Goal: Task Accomplishment & Management: Manage account settings

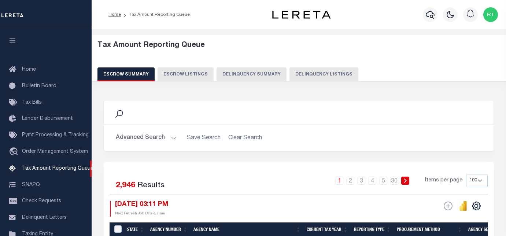
click at [326, 74] on button "Delinquency Listings" at bounding box center [324, 74] width 69 height 14
select select "100"
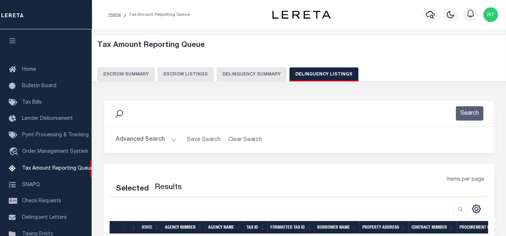
scroll to position [75, 0]
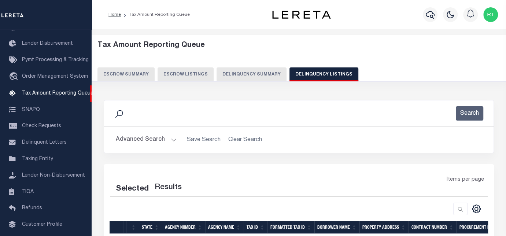
select select "100"
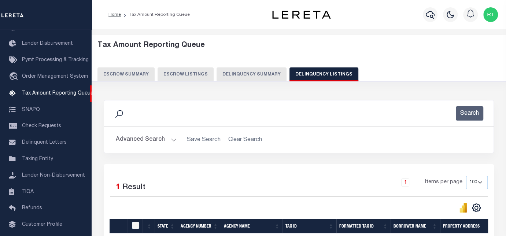
scroll to position [54, 0]
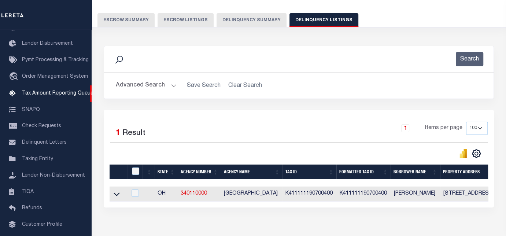
click at [168, 85] on button "Advanced Search" at bounding box center [146, 85] width 61 height 14
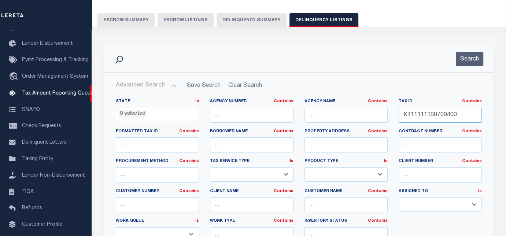
click at [420, 115] on input "K411111190700400" at bounding box center [440, 115] width 83 height 15
paste input "0400007"
type input "K411111040000700"
click at [469, 62] on button "Search" at bounding box center [469, 59] width 27 height 14
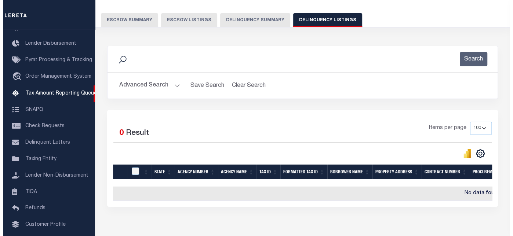
scroll to position [0, 0]
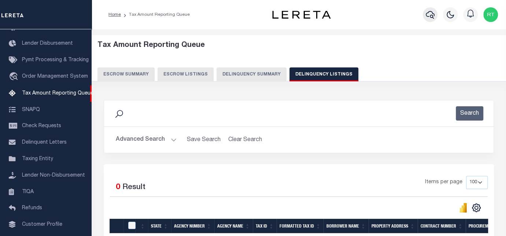
click at [432, 16] on icon "button" at bounding box center [430, 14] width 9 height 9
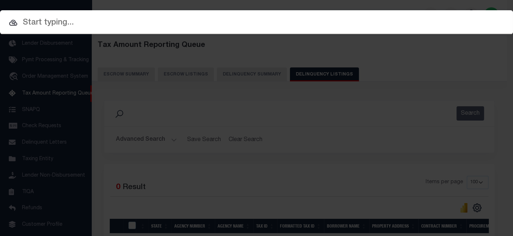
click at [129, 22] on input "text" at bounding box center [256, 22] width 513 height 13
paste input "K411111040000700"
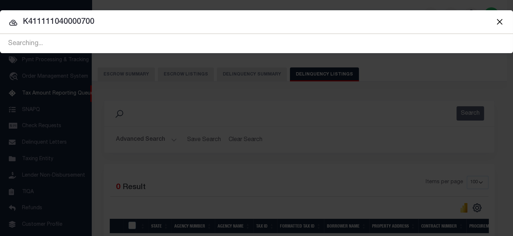
click at [91, 22] on input "K411111040000700" at bounding box center [256, 22] width 513 height 13
paste input "10030784"
type input "10030784"
click at [81, 21] on input "10030784" at bounding box center [256, 22] width 513 height 13
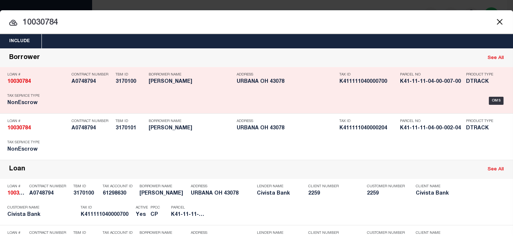
click at [433, 82] on h5 "K41-11-11-04-00-007-00" at bounding box center [431, 82] width 62 height 6
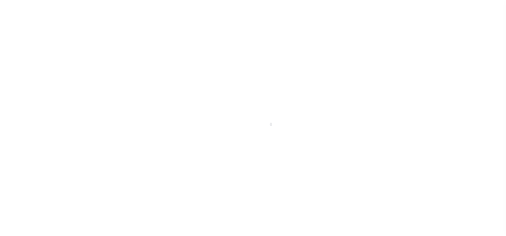
type input "10030784"
type input "[PERSON_NAME]"
select select
type input "2925 E STATE ROUTE 29"
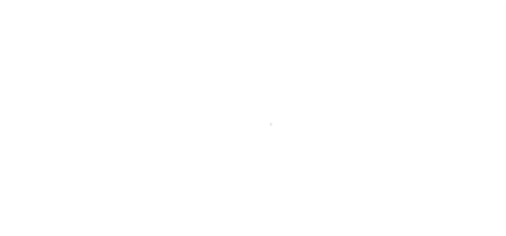
type input "URBANA OH 43078"
select select
select select "NonEscrow"
type input "K41-11-11-04-00-007-00"
select select
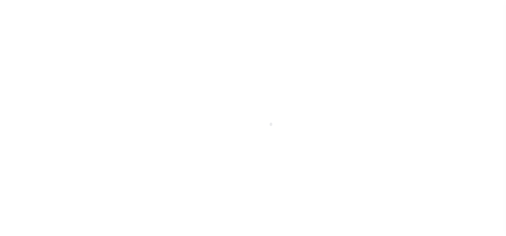
type input "URBANA OH 43078"
type input "R"
type input "OH"
select select
select select "20665"
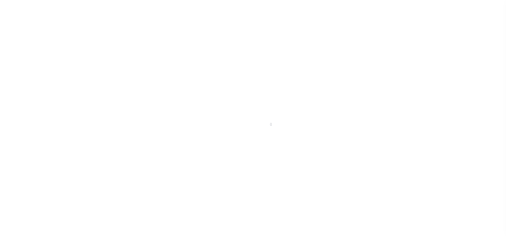
select select "7633"
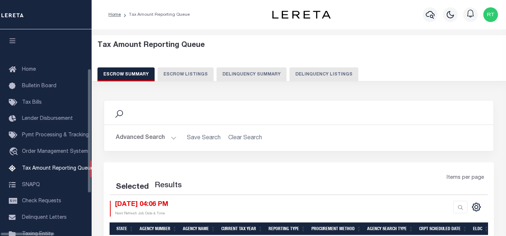
select select
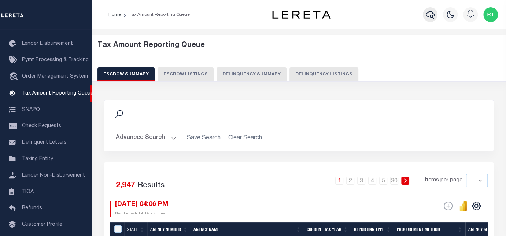
click at [429, 16] on icon "button" at bounding box center [430, 15] width 9 height 8
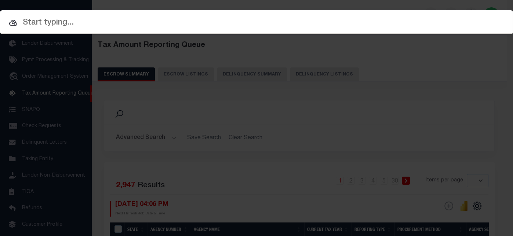
click at [78, 25] on input "text" at bounding box center [256, 22] width 513 height 13
paste input "10030784"
type input "10030784"
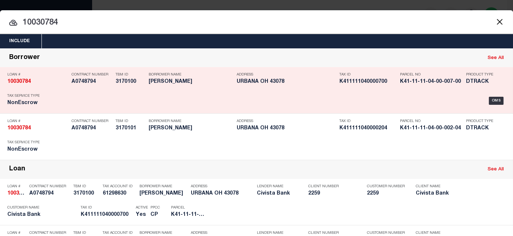
click at [21, 82] on strong "10030784" at bounding box center [18, 81] width 23 height 5
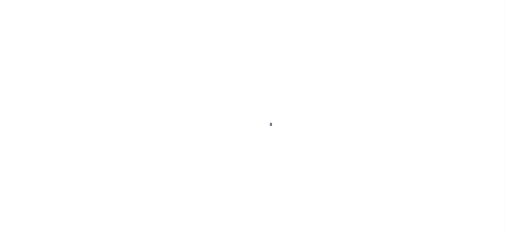
select select "NonEscrow"
type input "K41-11-11-04-00-007-00"
select select
type input "URBANA OH 43078"
type input "R"
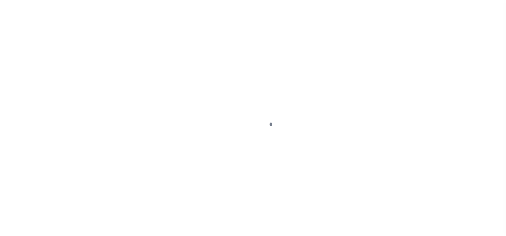
type input "OH"
select select
select select "20665"
select select "7633"
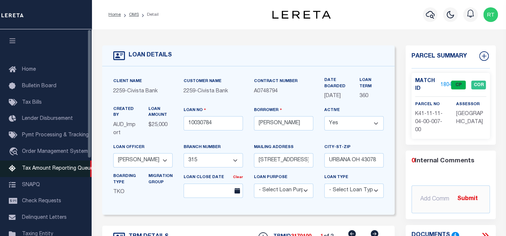
click at [69, 170] on span "Tax Amount Reporting Queue" at bounding box center [57, 168] width 71 height 5
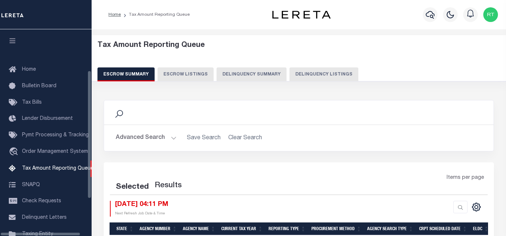
select select "100"
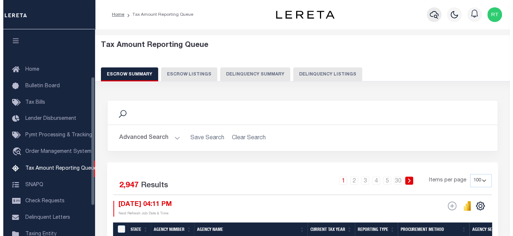
scroll to position [75, 0]
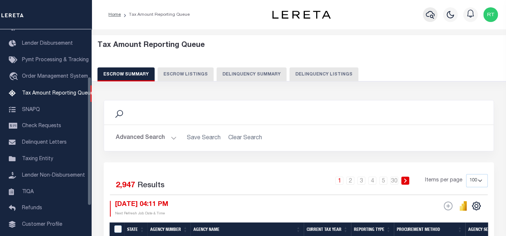
click at [432, 14] on icon "button" at bounding box center [430, 15] width 9 height 8
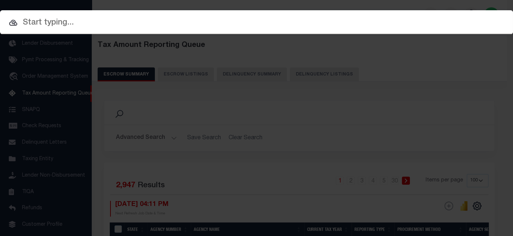
click at [271, 30] on div at bounding box center [256, 21] width 513 height 23
click at [276, 22] on input "text" at bounding box center [256, 22] width 513 height 13
paste input "[GEOGRAPHIC_DATA]"
type input "[GEOGRAPHIC_DATA]"
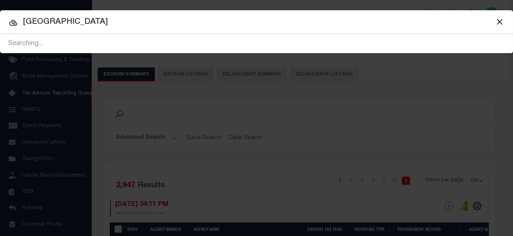
drag, startPoint x: 276, startPoint y: 22, endPoint x: -3, endPoint y: 29, distance: 279.1
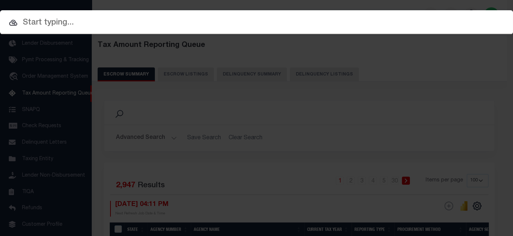
click at [388, 20] on input "text" at bounding box center [256, 22] width 513 height 13
paste input "10030784"
type input "10030784"
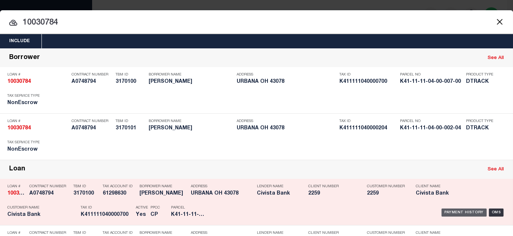
click at [447, 212] on div "Payment History" at bounding box center [463, 213] width 45 height 8
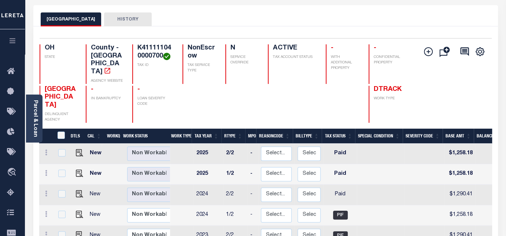
scroll to position [109, 0]
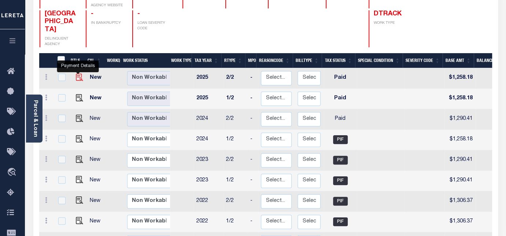
click at [80, 74] on img "" at bounding box center [79, 77] width 7 height 7
checkbox input "true"
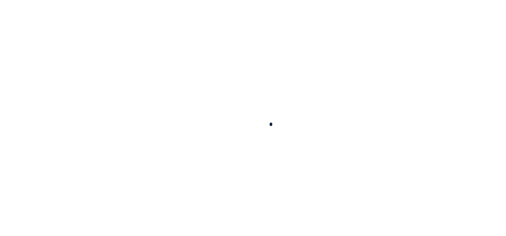
checkbox input "false"
type textarea "Tax info verified from website."
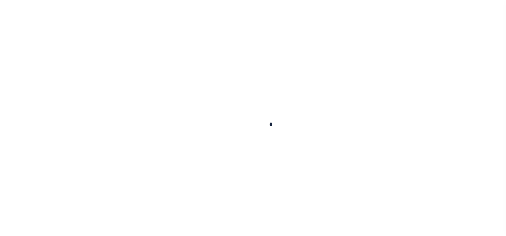
type input "06/18/2025"
type input "[DATE]"
select select "PYD"
type input "$1,258.18"
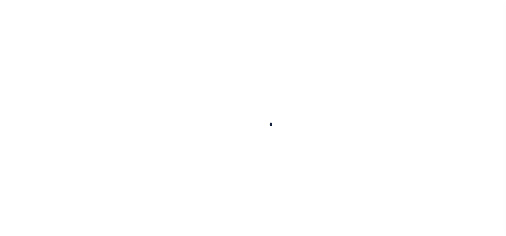
type input "$0"
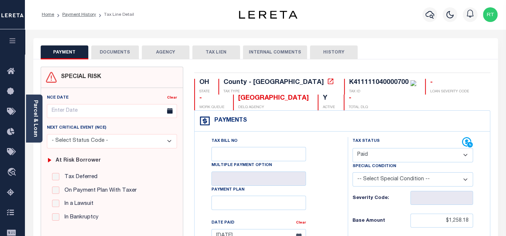
click at [395, 153] on select "- Select Status Code - Open Due/Unpaid Paid Incomplete No Tax Due Internal Refu…" at bounding box center [413, 155] width 121 height 14
select select
click at [353, 148] on select "- Select Status Code - Open Due/Unpaid Paid Incomplete No Tax Due Internal Refu…" at bounding box center [413, 155] width 121 height 14
type input "10/09/2025"
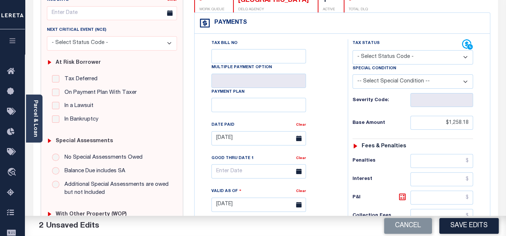
scroll to position [109, 0]
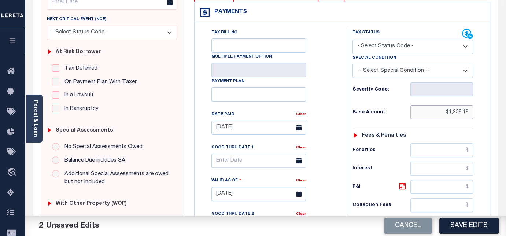
drag, startPoint x: 441, startPoint y: 113, endPoint x: 475, endPoint y: 113, distance: 34.5
click at [475, 113] on div "Tax Status Status - Select Status Code -" at bounding box center [415, 191] width 135 height 324
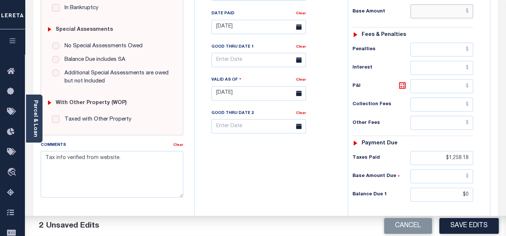
scroll to position [217, 0]
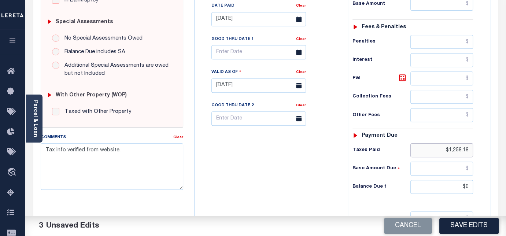
drag, startPoint x: 439, startPoint y: 145, endPoint x: 494, endPoint y: 151, distance: 54.9
click at [494, 151] on div "OH STATE County - OH TAX TYPE K411111040000700 TAX ID - LOAN SEVERITY CODE - WO…" at bounding box center [343, 85] width 308 height 471
drag, startPoint x: 458, startPoint y: 187, endPoint x: 483, endPoint y: 187, distance: 24.9
click at [483, 187] on div "Tax Status Status" at bounding box center [415, 82] width 146 height 324
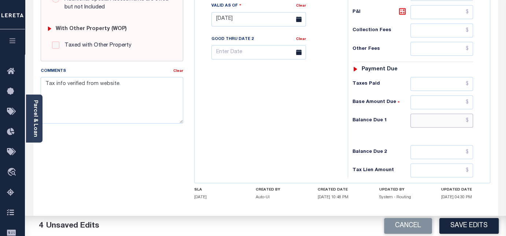
scroll to position [316, 0]
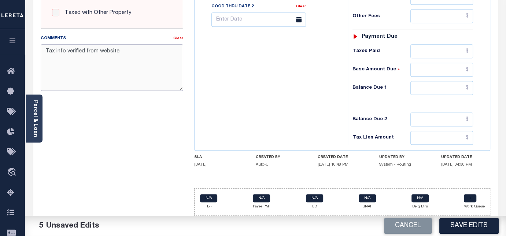
drag, startPoint x: 121, startPoint y: 55, endPoint x: 15, endPoint y: 46, distance: 106.7
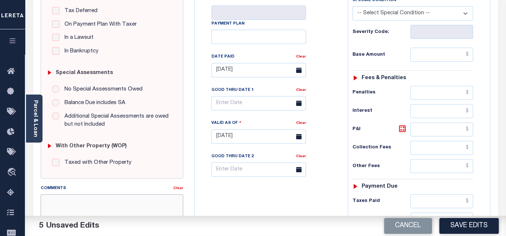
scroll to position [153, 0]
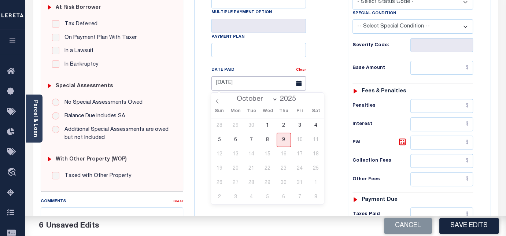
drag, startPoint x: 247, startPoint y: 84, endPoint x: 200, endPoint y: 81, distance: 47.4
click at [200, 81] on div "Tax Bill No Multiple Payment Option Payment Plan Clear" at bounding box center [270, 146] width 146 height 324
click at [265, 71] on div "Date Paid" at bounding box center [254, 71] width 85 height 10
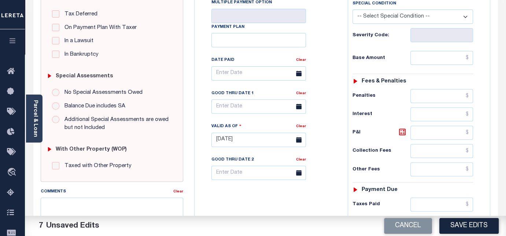
scroll to position [316, 0]
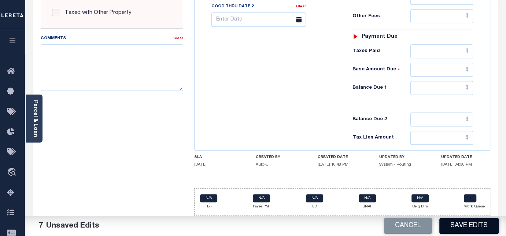
click at [457, 225] on button "Save Edits" at bounding box center [469, 226] width 59 height 16
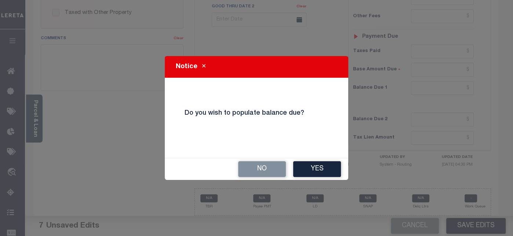
click at [72, 141] on div "Notice Do you wish to populate balance due? No Yes" at bounding box center [256, 118] width 513 height 236
click at [200, 70] on button "Close" at bounding box center [203, 67] width 13 height 9
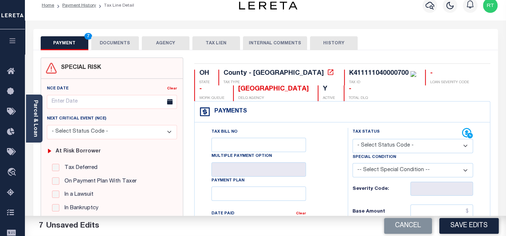
scroll to position [0, 0]
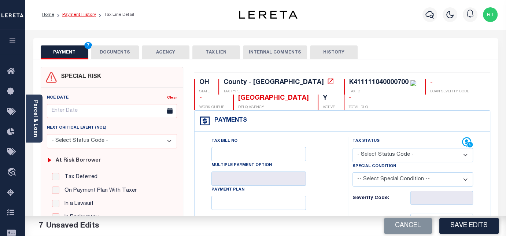
click at [80, 16] on link "Payment History" at bounding box center [79, 14] width 34 height 4
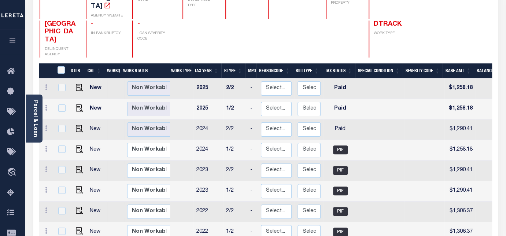
scroll to position [109, 0]
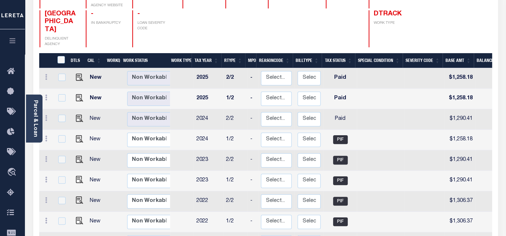
click at [372, 93] on td at bounding box center [381, 99] width 48 height 21
checkbox input "true"
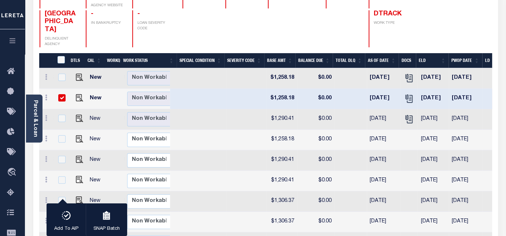
scroll to position [0, 179]
drag, startPoint x: 418, startPoint y: 91, endPoint x: 443, endPoint y: 88, distance: 25.4
click at [443, 89] on td "[DATE]" at bounding box center [433, 99] width 31 height 21
checkbox input "false"
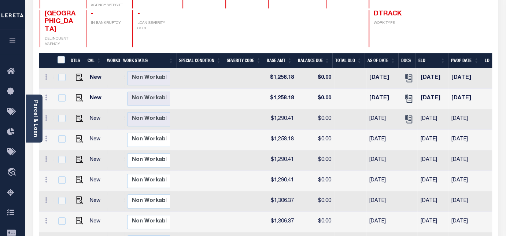
drag, startPoint x: 416, startPoint y: 109, endPoint x: 437, endPoint y: 106, distance: 21.5
click at [437, 109] on td "[DATE]" at bounding box center [433, 119] width 31 height 21
checkbox input "true"
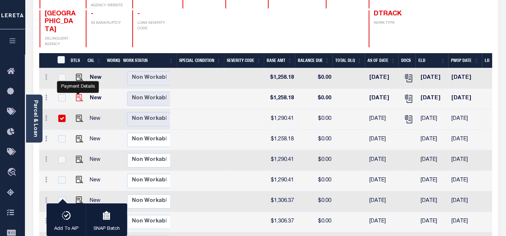
click at [77, 94] on img "" at bounding box center [79, 97] width 7 height 7
checkbox input "true"
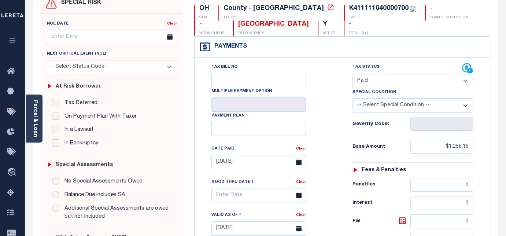
scroll to position [109, 0]
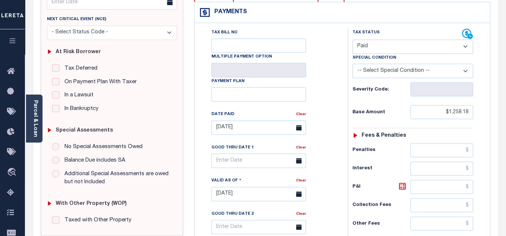
click at [374, 53] on select "- Select Status Code - Open Due/Unpaid Paid Incomplete No Tax Due Internal Refu…" at bounding box center [413, 47] width 121 height 14
select select "OP2"
click at [353, 40] on select "- Select Status Code - Open Due/Unpaid Paid Incomplete No Tax Due Internal Refu…" at bounding box center [413, 47] width 121 height 14
type input "[DATE]"
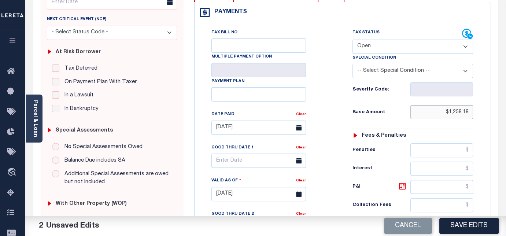
drag, startPoint x: 436, startPoint y: 111, endPoint x: 473, endPoint y: 111, distance: 37.0
click at [473, 111] on div "Tax Status Status - Select Status Code -" at bounding box center [415, 191] width 135 height 324
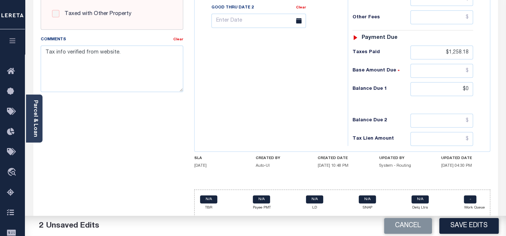
scroll to position [316, 0]
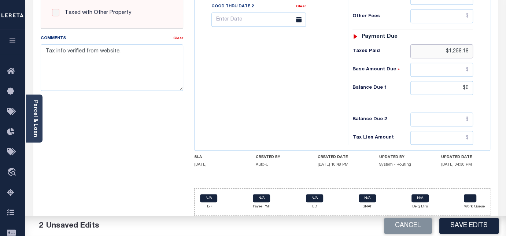
type input "$0.00"
drag, startPoint x: 446, startPoint y: 52, endPoint x: 478, endPoint y: 55, distance: 32.4
drag, startPoint x: 128, startPoint y: 53, endPoint x: 37, endPoint y: 51, distance: 90.6
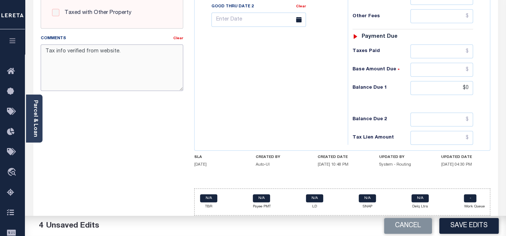
click at [37, 51] on div "Comments Clear Tax info verified from website." at bounding box center [112, 65] width 154 height 62
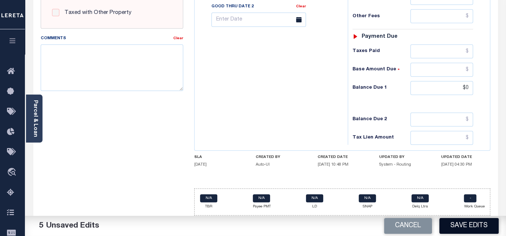
click at [463, 225] on button "Save Edits" at bounding box center [469, 226] width 59 height 16
checkbox input "false"
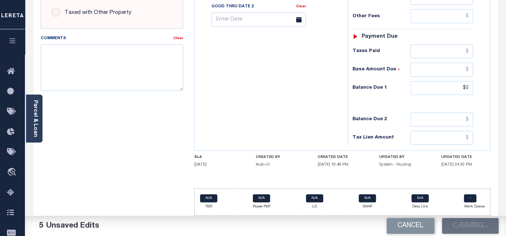
type input "$0"
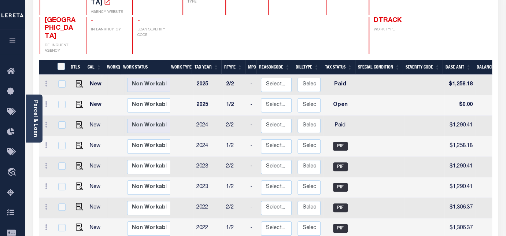
scroll to position [109, 0]
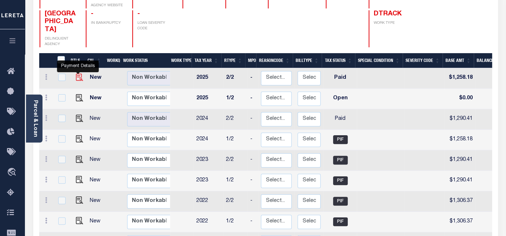
click at [77, 74] on img "" at bounding box center [79, 77] width 7 height 7
checkbox input "true"
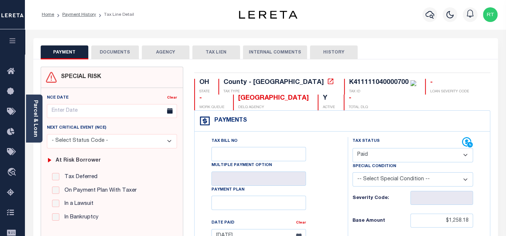
click at [449, 161] on select "- Select Status Code - Open Due/Unpaid Paid Incomplete No Tax Due Internal Refu…" at bounding box center [413, 155] width 121 height 14
select select "OP2"
click at [353, 148] on select "- Select Status Code - Open Due/Unpaid Paid Incomplete No Tax Due Internal Refu…" at bounding box center [413, 155] width 121 height 14
type input "[DATE]"
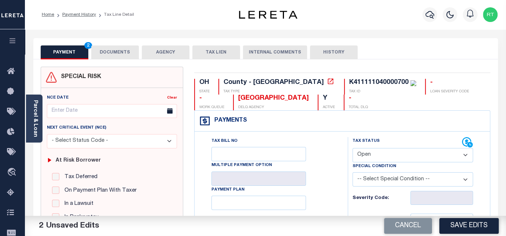
scroll to position [163, 0]
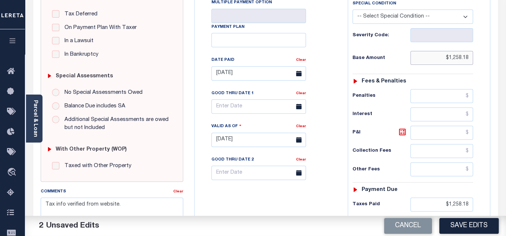
drag, startPoint x: 443, startPoint y: 58, endPoint x: 472, endPoint y: 62, distance: 29.2
click at [472, 62] on input "$1,258.18" at bounding box center [442, 58] width 63 height 14
drag, startPoint x: 443, startPoint y: 202, endPoint x: 478, endPoint y: 202, distance: 34.8
click at [478, 202] on div "Tax Status Status - Select Status Code -" at bounding box center [415, 136] width 135 height 324
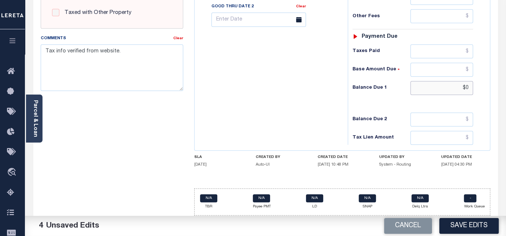
drag, startPoint x: 480, startPoint y: 86, endPoint x: 489, endPoint y: 86, distance: 9.5
drag, startPoint x: 127, startPoint y: 53, endPoint x: 11, endPoint y: 39, distance: 116.7
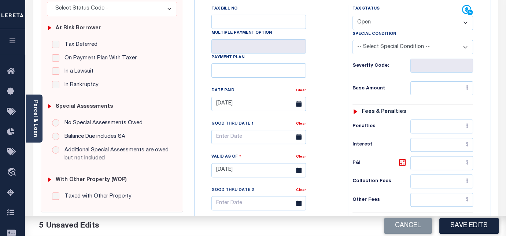
scroll to position [99, 0]
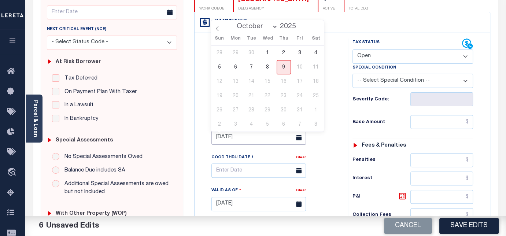
drag, startPoint x: 228, startPoint y: 136, endPoint x: 174, endPoint y: 135, distance: 53.9
click at [174, 135] on div "SPECIAL RISK NCE Date Clear" at bounding box center [265, 203] width 461 height 471
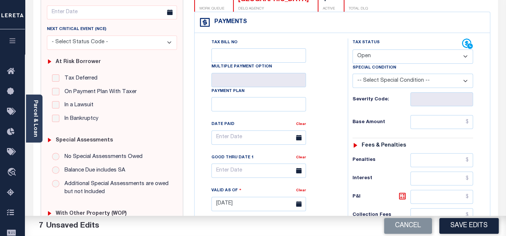
click at [333, 100] on div "Tax Bill No Multiple Payment Option Payment Plan Clear" at bounding box center [269, 141] width 135 height 206
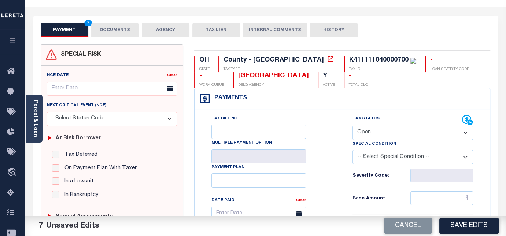
scroll to position [0, 0]
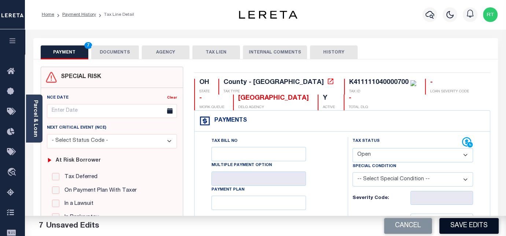
click at [460, 223] on button "Save Edits" at bounding box center [469, 226] width 59 height 16
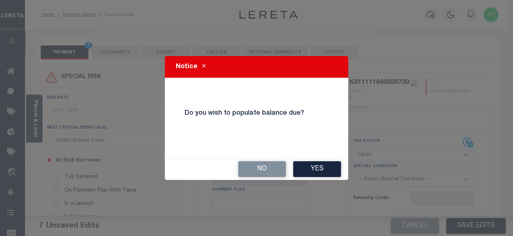
click at [203, 69] on icon "Close" at bounding box center [203, 65] width 3 height 5
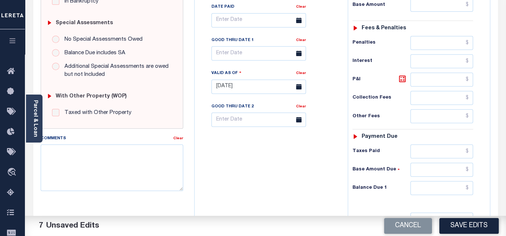
scroll to position [217, 0]
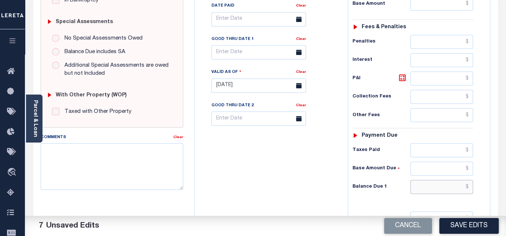
click at [440, 184] on input "text" at bounding box center [442, 187] width 63 height 14
type input "$0.00"
click at [305, 193] on div "Tax Bill No Multiple Payment Option Payment Plan Clear" at bounding box center [270, 82] width 146 height 324
click at [473, 228] on button "Save Edits" at bounding box center [469, 226] width 59 height 16
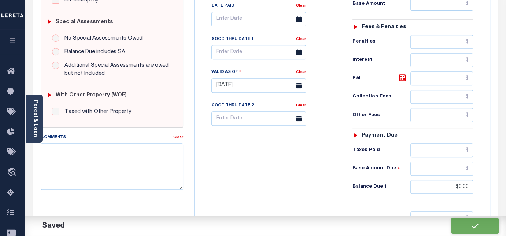
checkbox input "false"
type input "$0"
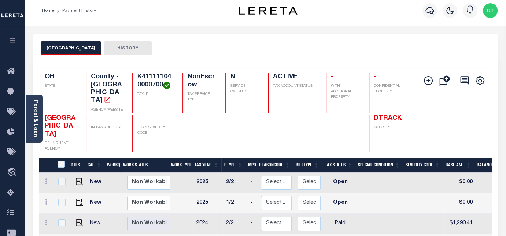
scroll to position [54, 0]
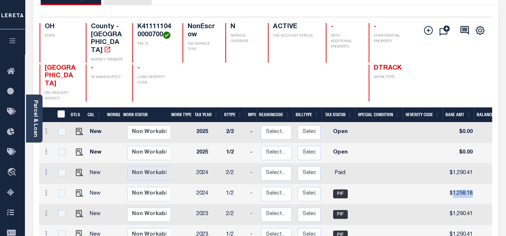
drag, startPoint x: 472, startPoint y: 183, endPoint x: 451, endPoint y: 184, distance: 20.9
click at [451, 184] on td "$1,258.18" at bounding box center [460, 194] width 31 height 21
checkbox input "true"
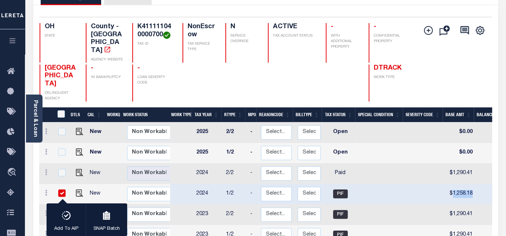
copy td "1,258.18"
click at [79, 169] on img "" at bounding box center [79, 172] width 7 height 7
checkbox input "true"
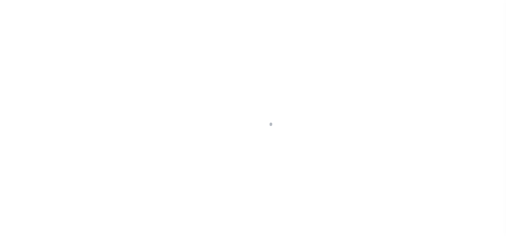
select select "PYD"
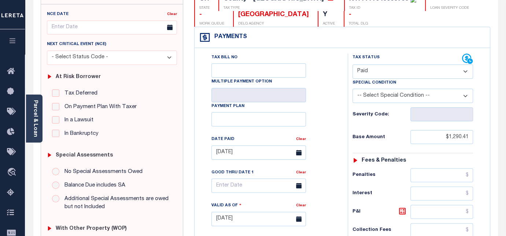
scroll to position [109, 0]
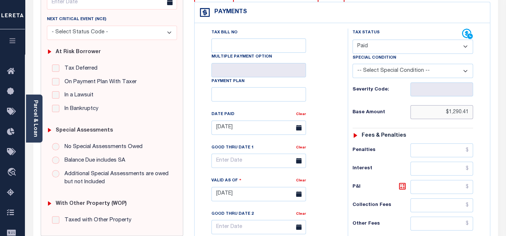
drag, startPoint x: 447, startPoint y: 113, endPoint x: 495, endPoint y: 114, distance: 48.0
click at [495, 114] on div "OH STATE County - OH TAX TYPE K411111040000700 TAX ID - LOAN SEVERITY CODE - WO…" at bounding box center [343, 196] width 308 height 476
paste input "1,258.18"
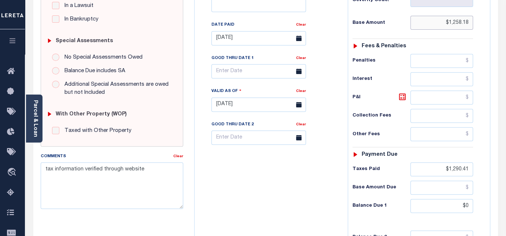
scroll to position [217, 0]
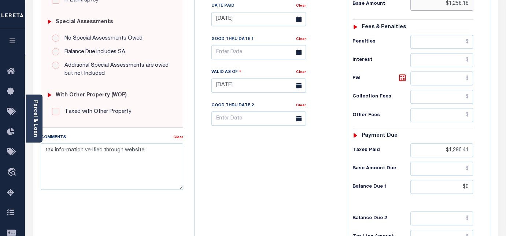
type input "$1,258.18"
type input "[DATE]"
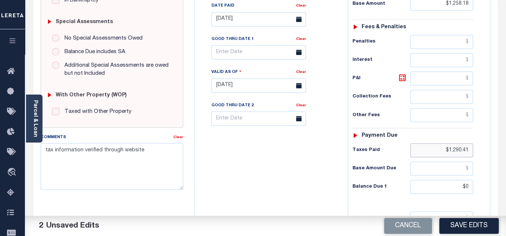
drag, startPoint x: 441, startPoint y: 150, endPoint x: 492, endPoint y: 150, distance: 50.6
click at [492, 150] on div "OH STATE County - OH TAX TYPE K411111040000700 TAX ID - LOAN SEVERITY CODE - WO…" at bounding box center [343, 88] width 308 height 476
paste input "1,258.18"
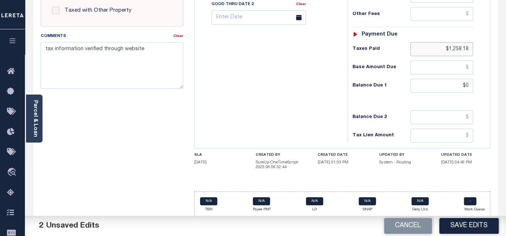
scroll to position [321, 0]
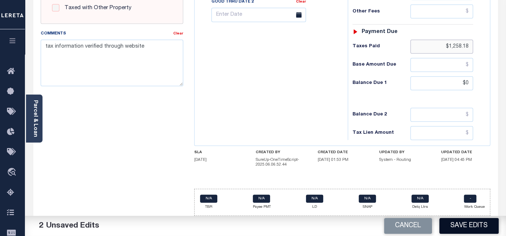
type input "$1,258.18"
click at [459, 227] on button "Save Edits" at bounding box center [469, 226] width 59 height 16
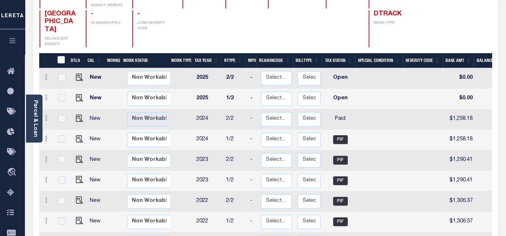
scroll to position [54, 0]
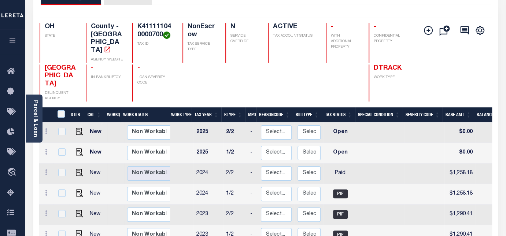
click at [332, 80] on div at bounding box center [343, 83] width 34 height 37
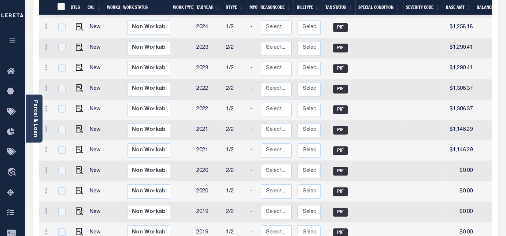
scroll to position [277, 0]
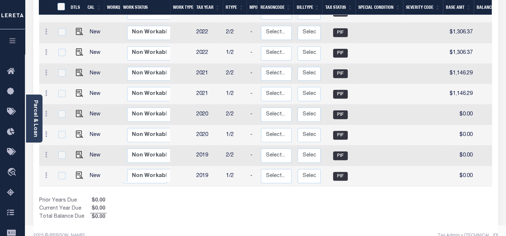
drag, startPoint x: 316, startPoint y: 172, endPoint x: 346, endPoint y: 175, distance: 29.8
click at [382, 184] on div "DTLS CAL WorkQ Work Status Work Type Tax Year RType MPO ReasonCode BillType Tax…" at bounding box center [265, 53] width 453 height 337
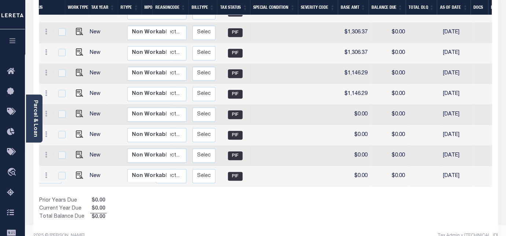
scroll to position [0, 120]
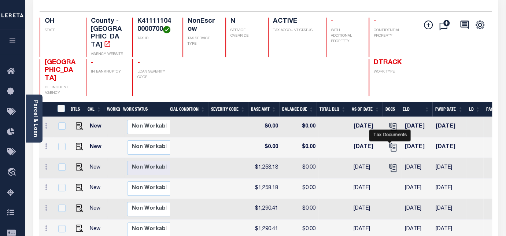
drag, startPoint x: 390, startPoint y: 138, endPoint x: 328, endPoint y: 117, distance: 65.9
click at [328, 117] on td at bounding box center [335, 127] width 32 height 21
checkbox input "true"
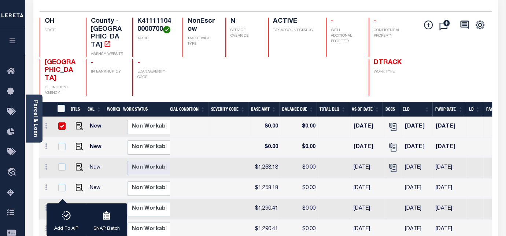
click at [60, 117] on td at bounding box center [62, 127] width 16 height 21
checkbox input "false"
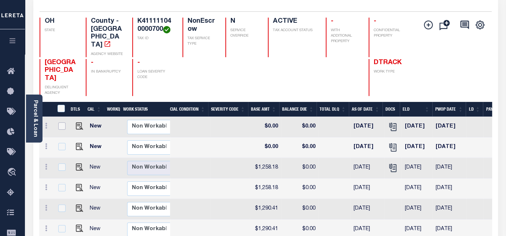
click at [60, 122] on input "checkbox" at bounding box center [61, 125] width 7 height 7
checkbox input "true"
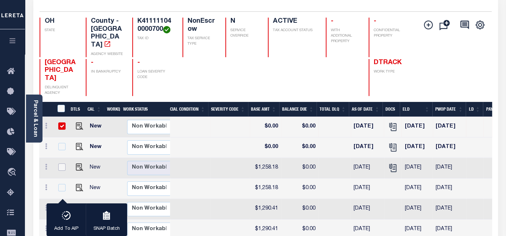
click at [61, 164] on input "checkbox" at bounding box center [61, 167] width 7 height 7
checkbox input "true"
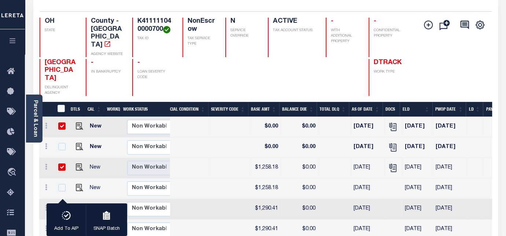
click at [61, 122] on input "checkbox" at bounding box center [61, 125] width 7 height 7
checkbox input "false"
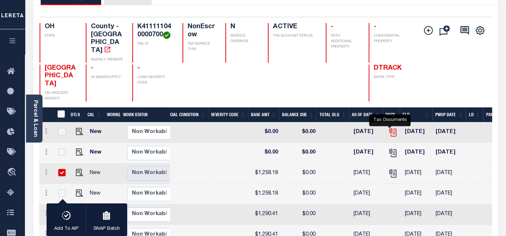
click at [393, 128] on icon "" at bounding box center [393, 133] width 10 height 10
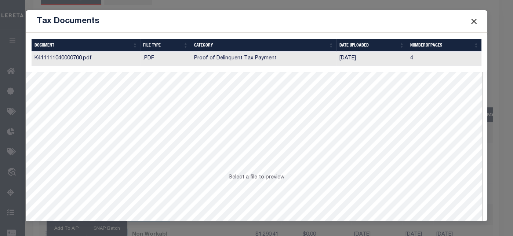
click at [473, 19] on button "Close" at bounding box center [474, 21] width 10 height 10
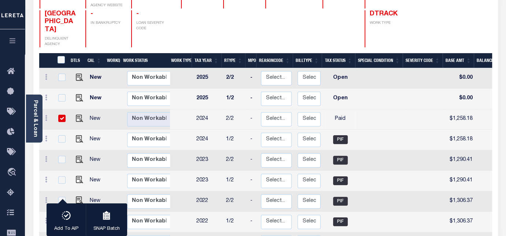
click at [378, 119] on td at bounding box center [381, 119] width 48 height 21
checkbox input "false"
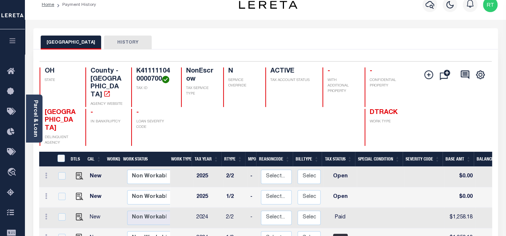
scroll to position [0, 0]
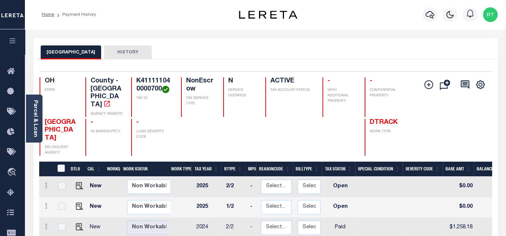
click at [135, 56] on button "HISTORY" at bounding box center [128, 52] width 48 height 14
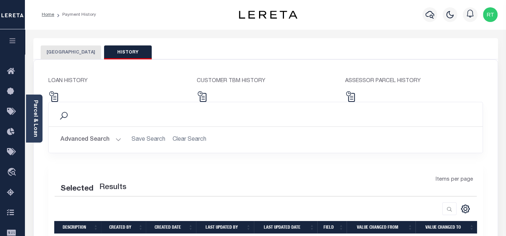
click at [76, 54] on button "[GEOGRAPHIC_DATA]" at bounding box center [71, 52] width 60 height 14
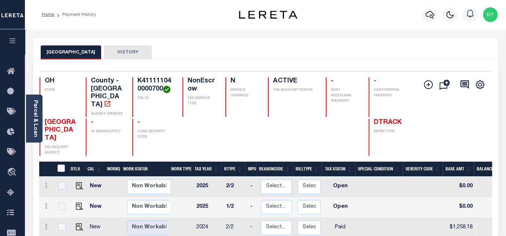
click at [494, 15] on img "button" at bounding box center [490, 14] width 15 height 15
click at [384, 21] on div "Profile Sign out" at bounding box center [404, 15] width 194 height 26
click at [9, 69] on icon at bounding box center [13, 71] width 12 height 9
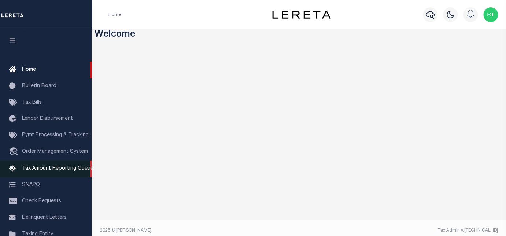
click at [39, 171] on span "Tax Amount Reporting Queue" at bounding box center [57, 168] width 71 height 5
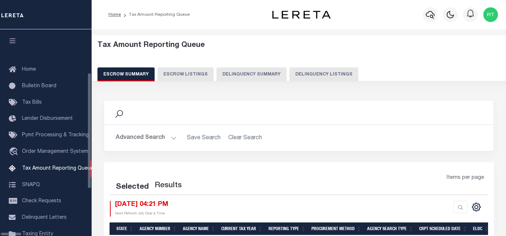
click at [291, 74] on button "Delinquency Listings" at bounding box center [324, 74] width 69 height 14
select select "100"
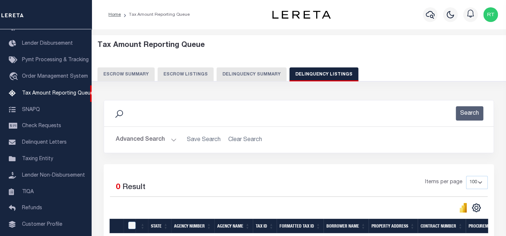
click at [174, 115] on div "Search" at bounding box center [299, 113] width 378 height 14
click at [172, 139] on button "Advanced Search" at bounding box center [146, 140] width 61 height 14
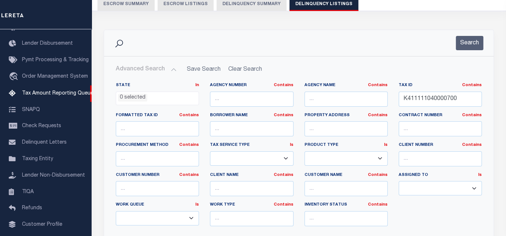
scroll to position [109, 0]
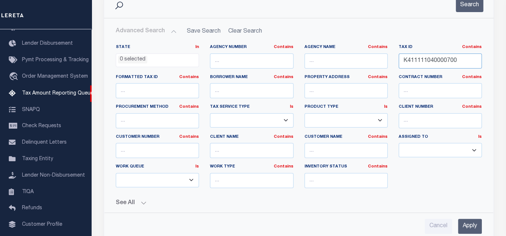
click at [434, 55] on input "K411111040000700" at bounding box center [440, 61] width 83 height 15
click at [472, 7] on button "Search" at bounding box center [469, 5] width 27 height 14
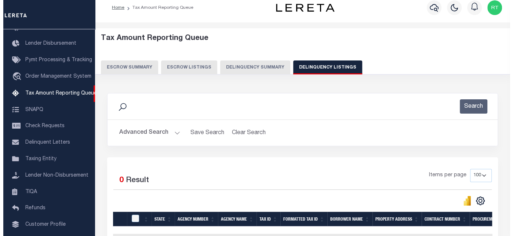
scroll to position [0, 0]
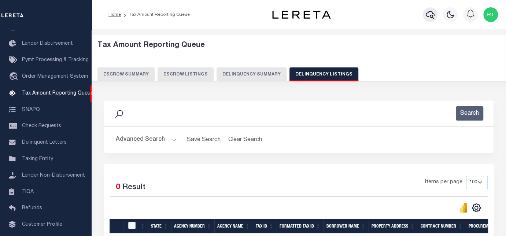
click at [435, 14] on button "button" at bounding box center [430, 14] width 15 height 15
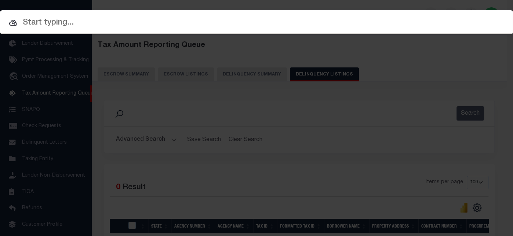
click at [67, 20] on input "text" at bounding box center [256, 22] width 513 height 13
paste input "10030784"
type input "10030784"
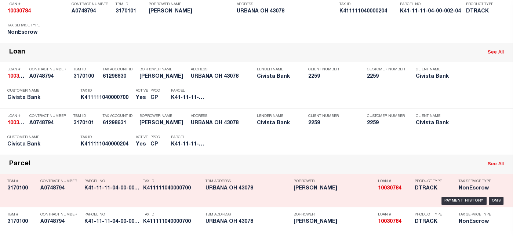
scroll to position [163, 0]
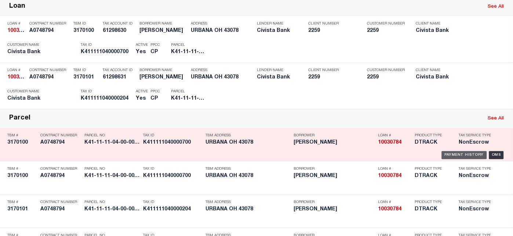
click at [465, 153] on div "Payment History" at bounding box center [463, 155] width 45 height 8
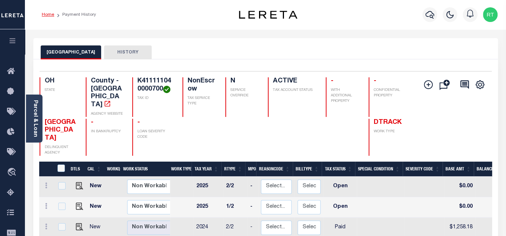
click at [45, 16] on link "Home" at bounding box center [48, 14] width 12 height 4
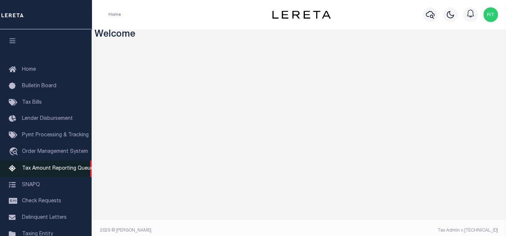
click at [45, 170] on span "Tax Amount Reporting Queue" at bounding box center [57, 168] width 71 height 5
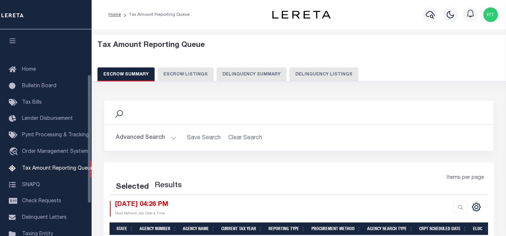
click at [304, 70] on button "Delinquency Listings" at bounding box center [324, 74] width 69 height 14
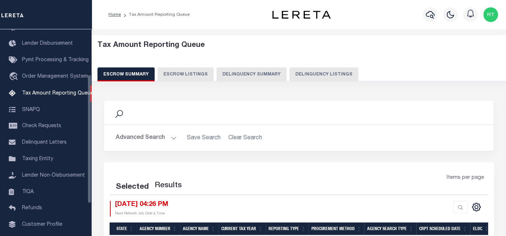
select select "100"
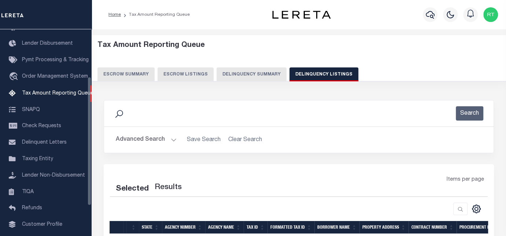
select select "100"
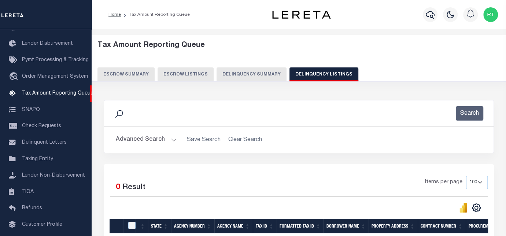
click at [172, 142] on button "Advanced Search" at bounding box center [146, 140] width 61 height 14
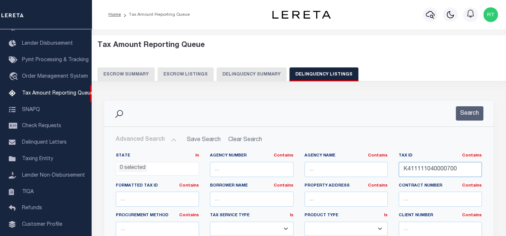
click at [427, 173] on input "K411111040000700" at bounding box center [440, 169] width 83 height 15
paste input "1907004"
type input "K411111190700400"
click at [468, 112] on button "Search" at bounding box center [469, 113] width 27 height 14
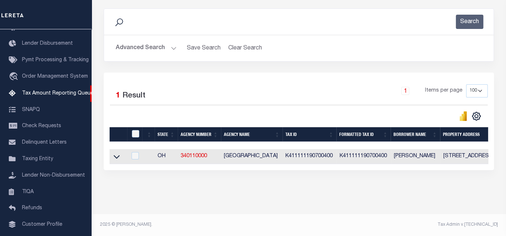
scroll to position [97, 0]
click at [137, 152] on input "checkbox" at bounding box center [135, 155] width 7 height 7
checkbox input "true"
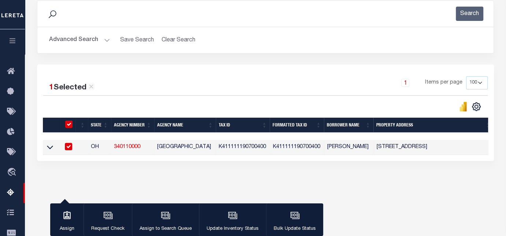
scroll to position [152, 0]
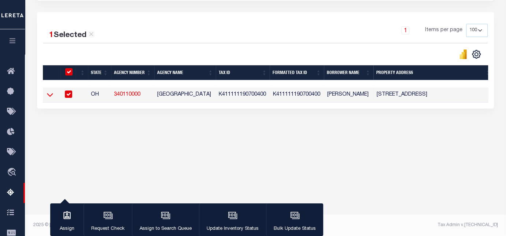
click at [51, 95] on icon at bounding box center [50, 95] width 6 height 8
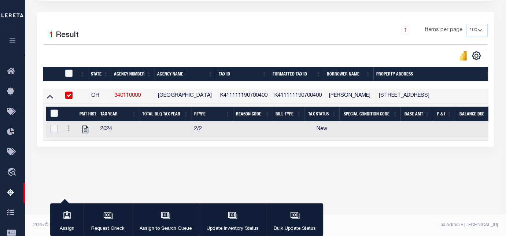
click at [53, 130] on input "checkbox" at bounding box center [54, 128] width 7 height 7
checkbox input "true"
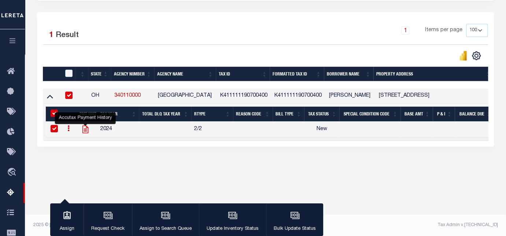
click at [86, 132] on icon "" at bounding box center [86, 130] width 10 height 10
checkbox input "false"
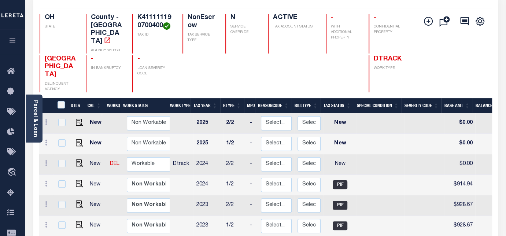
scroll to position [109, 0]
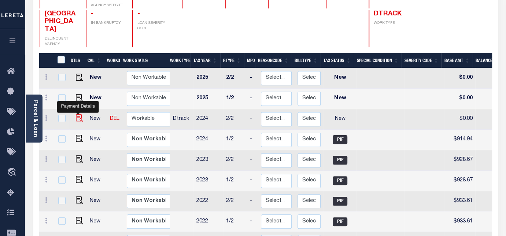
click at [76, 114] on img "" at bounding box center [79, 117] width 7 height 7
checkbox input "true"
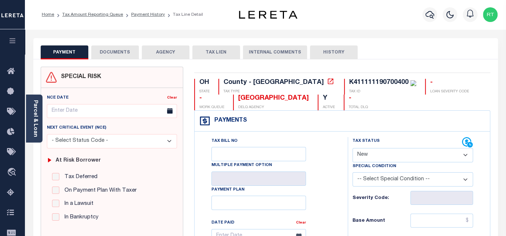
click at [349, 83] on div "K411111190700400" at bounding box center [378, 82] width 59 height 7
copy div "K411111190700400"
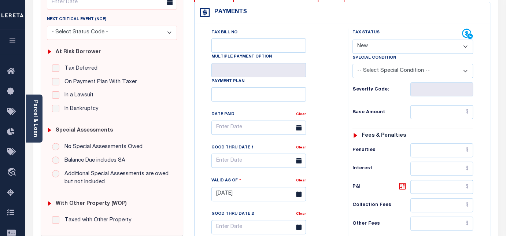
click at [381, 49] on select "- Select Status Code - Open Due/Unpaid Paid Incomplete No Tax Due Internal Refu…" at bounding box center [413, 47] width 121 height 14
select select "PYD"
click at [353, 40] on select "- Select Status Code - Open Due/Unpaid Paid Incomplete No Tax Due Internal Refu…" at bounding box center [413, 47] width 121 height 14
type input "[DATE]"
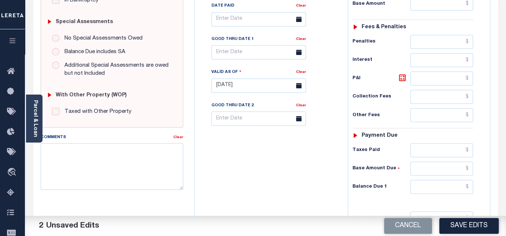
scroll to position [163, 0]
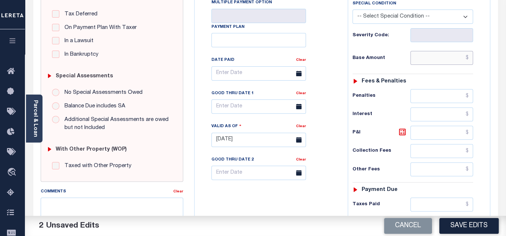
click at [430, 62] on input "text" at bounding box center [442, 58] width 63 height 14
paste input "914.94"
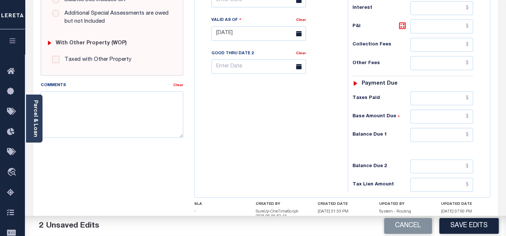
scroll to position [271, 0]
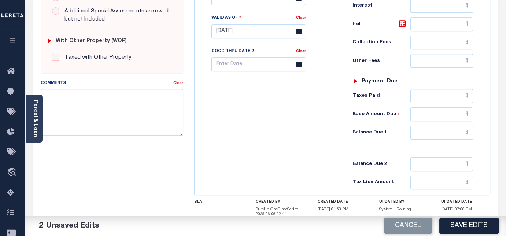
type input "$914.94"
click at [427, 95] on input "text" at bounding box center [442, 96] width 63 height 14
paste input "914.94"
type input "$914.94"
click at [433, 132] on input "text" at bounding box center [442, 133] width 63 height 14
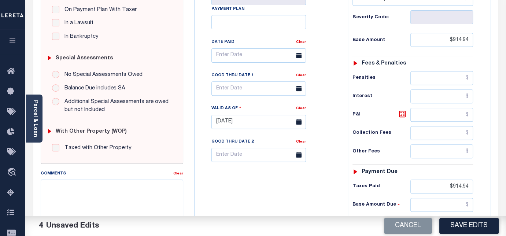
scroll to position [321, 0]
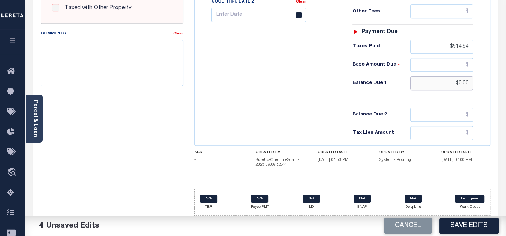
type input "$0.00"
click at [91, 63] on textarea "Comments" at bounding box center [112, 63] width 143 height 46
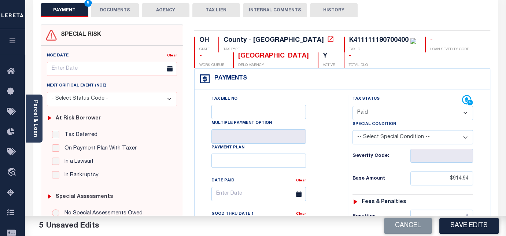
scroll to position [0, 0]
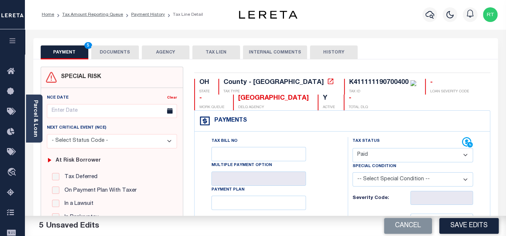
type textarea "Tax information verified from website."
click at [349, 85] on div "K411111190700400" at bounding box center [378, 82] width 59 height 7
copy div "K411111190700400"
click at [119, 54] on button "DOCUMENTS" at bounding box center [115, 52] width 48 height 14
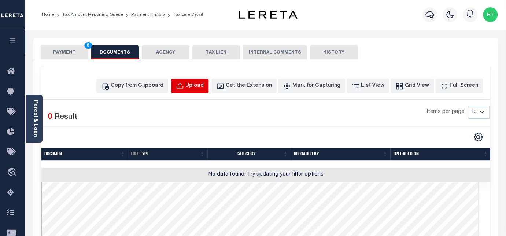
click at [204, 85] on div "Upload" at bounding box center [195, 86] width 18 height 8
select select "POP"
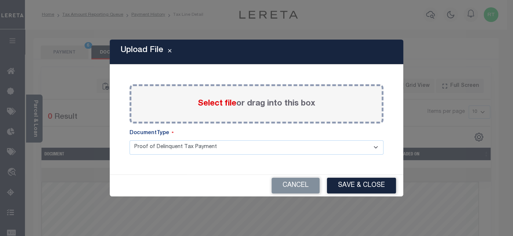
click at [206, 97] on div "Select file or drag into this box" at bounding box center [256, 103] width 254 height 39
click at [209, 104] on span "Select file" at bounding box center [217, 104] width 38 height 8
click at [0, 0] on input "Select file or drag into this box" at bounding box center [0, 0] width 0 height 0
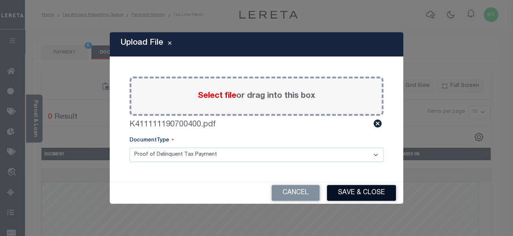
click at [342, 188] on button "Save & Close" at bounding box center [361, 193] width 69 height 16
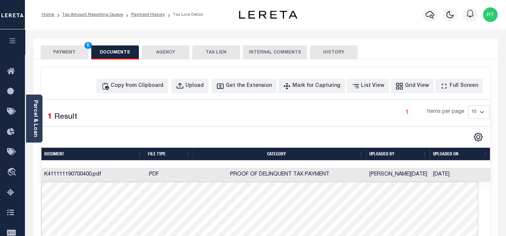
click at [57, 52] on button "PAYMENT 6" at bounding box center [65, 52] width 48 height 14
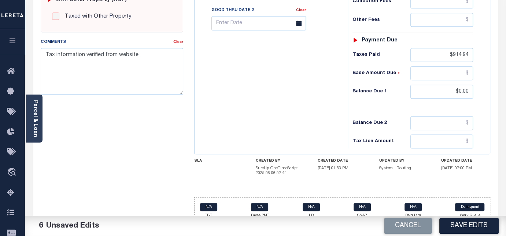
scroll to position [318, 0]
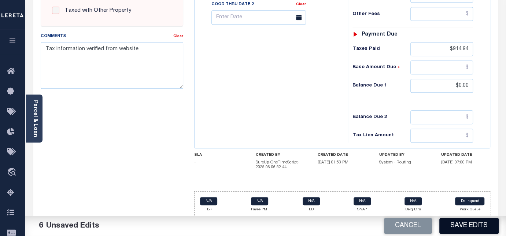
click at [463, 224] on button "Save Edits" at bounding box center [469, 226] width 59 height 16
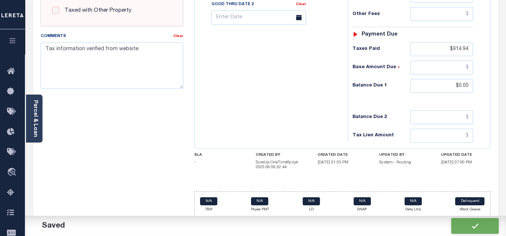
checkbox input "false"
type input "$914.94"
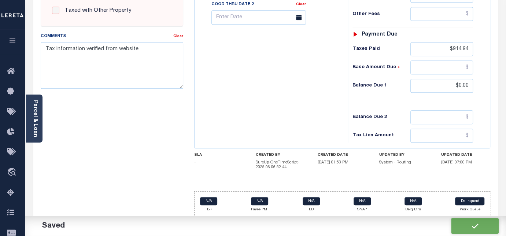
type input "$914.94"
type input "$0"
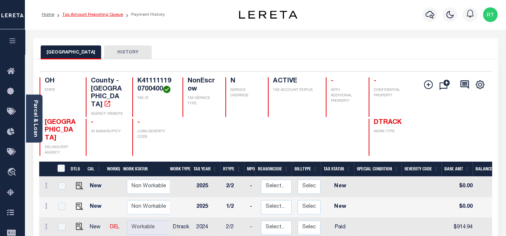
click at [88, 16] on link "Tax Amount Reporting Queue" at bounding box center [92, 14] width 61 height 4
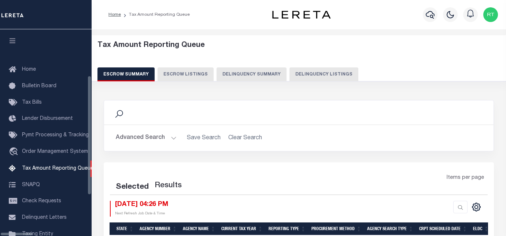
click at [299, 77] on button "Delinquency Listings" at bounding box center [324, 74] width 69 height 14
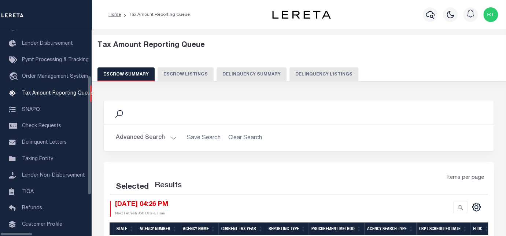
select select "100"
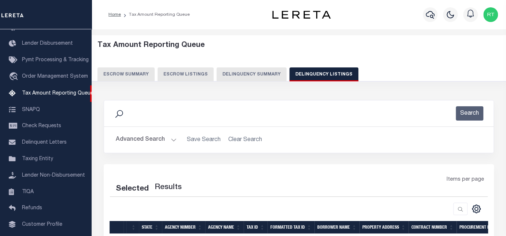
select select "100"
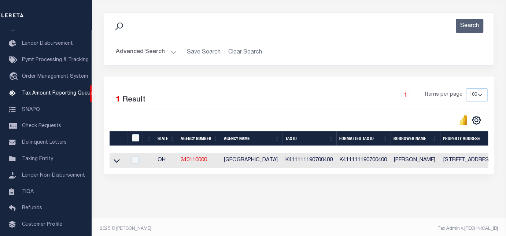
scroll to position [97, 0]
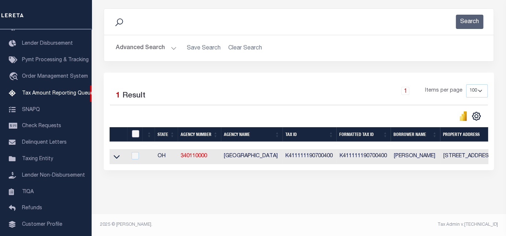
click at [136, 131] on input "checkbox" at bounding box center [135, 133] width 7 height 7
checkbox input "true"
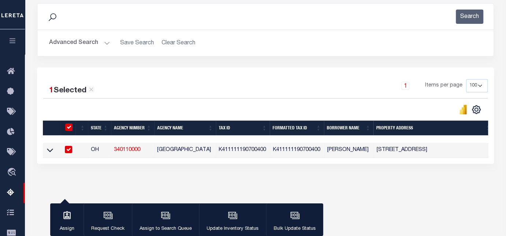
scroll to position [95, 0]
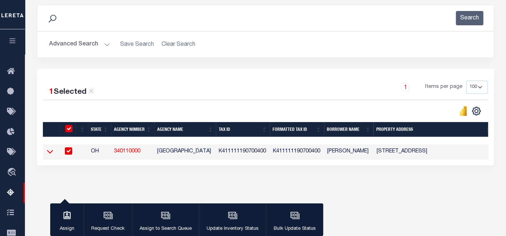
click at [50, 149] on icon at bounding box center [50, 152] width 6 height 8
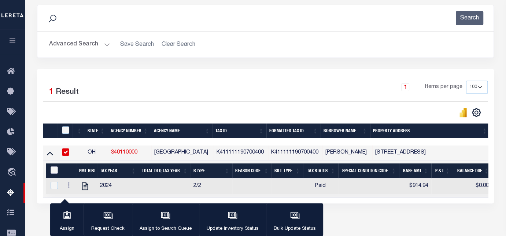
click at [54, 167] on input "&nbsp;" at bounding box center [54, 169] width 7 height 7
checkbox input "true"
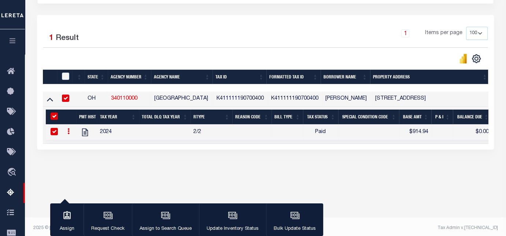
scroll to position [150, 0]
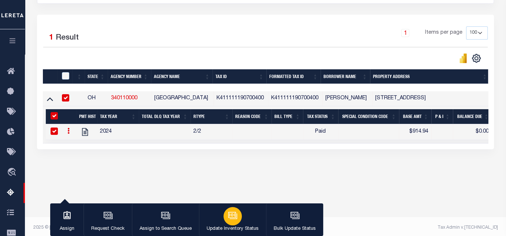
click at [238, 216] on div "button" at bounding box center [233, 216] width 18 height 18
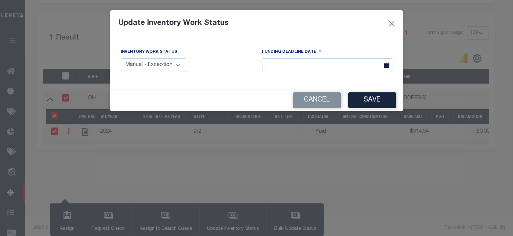
click at [174, 68] on select "Manual - Exception Pended - Awaiting Search Late Add Exception Completed" at bounding box center [153, 65] width 65 height 14
select select "4"
click at [121, 58] on select "Manual - Exception Pended - Awaiting Search Late Add Exception Completed" at bounding box center [153, 65] width 65 height 14
click at [370, 103] on button "Save" at bounding box center [372, 100] width 48 height 16
